Goal: Task Accomplishment & Management: Use online tool/utility

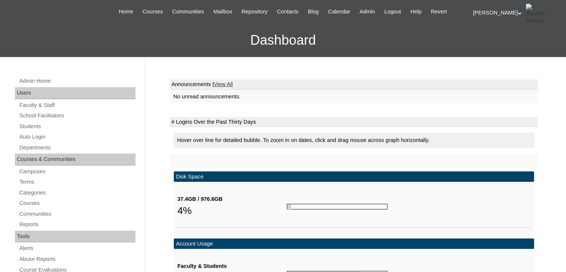
scroll to position [51, 0]
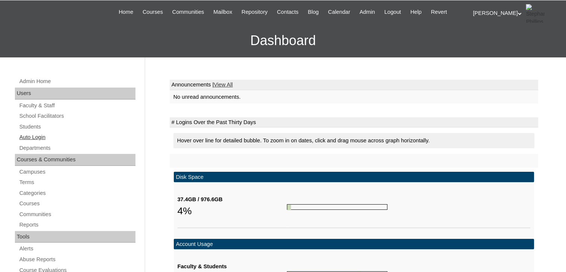
click at [43, 135] on link "Auto Login" at bounding box center [77, 136] width 117 height 9
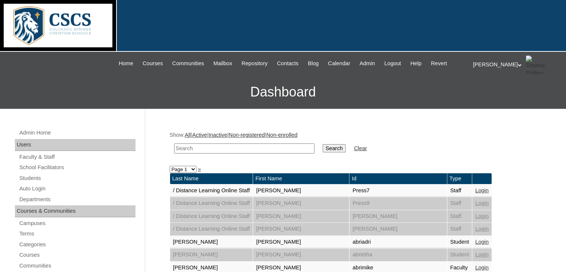
click at [241, 146] on input "text" at bounding box center [244, 148] width 140 height 10
type input "kelsey"
click at [322, 146] on input "Search" at bounding box center [333, 148] width 23 height 8
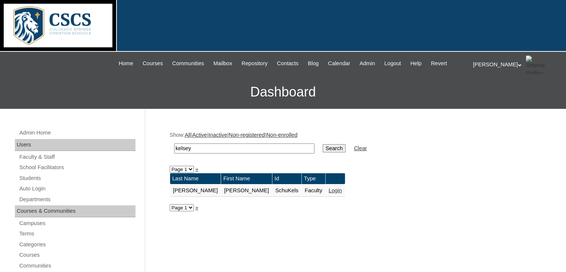
click at [325, 192] on td "Login" at bounding box center [334, 190] width 19 height 13
click at [328, 189] on link "Login" at bounding box center [334, 190] width 13 height 6
